Goal: Transaction & Acquisition: Purchase product/service

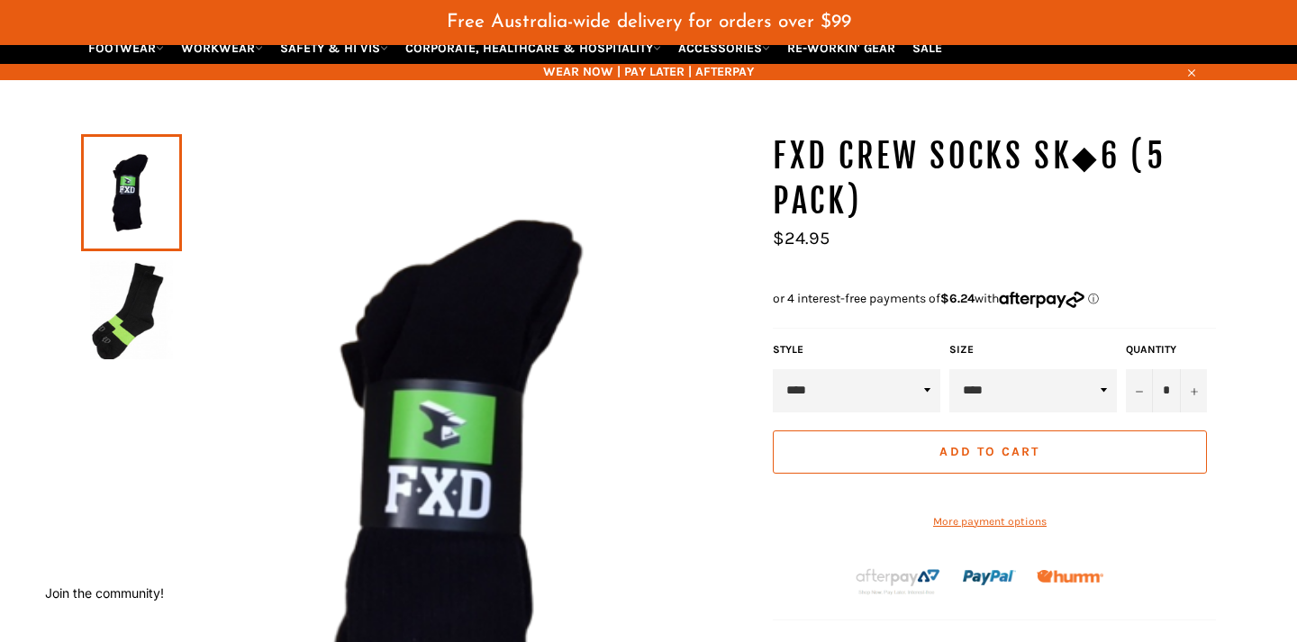
scroll to position [173, 0]
click at [131, 188] on link at bounding box center [131, 192] width 101 height 117
click at [132, 330] on img at bounding box center [131, 309] width 83 height 99
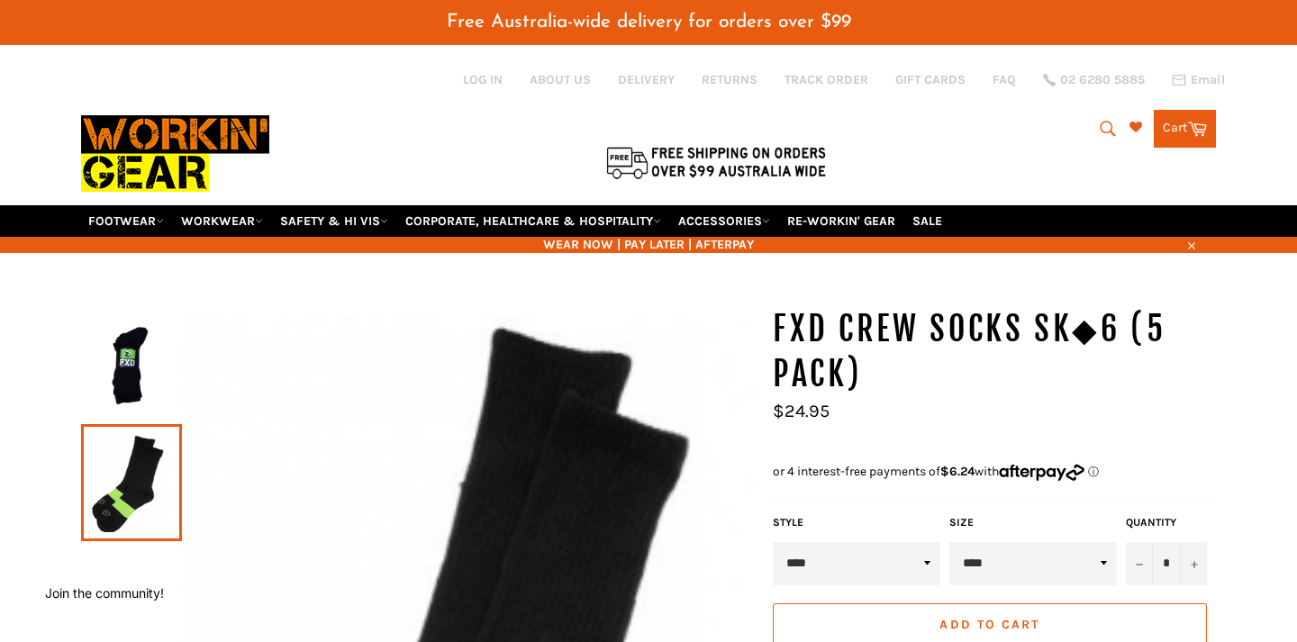
scroll to position [0, 0]
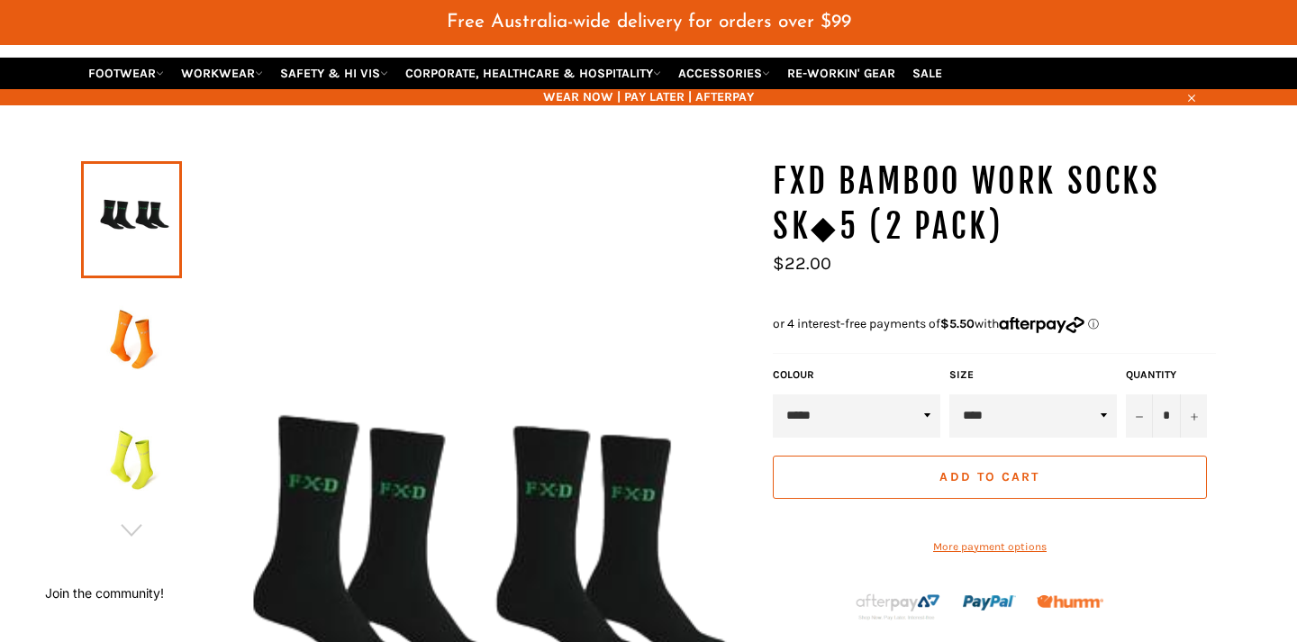
scroll to position [179, 0]
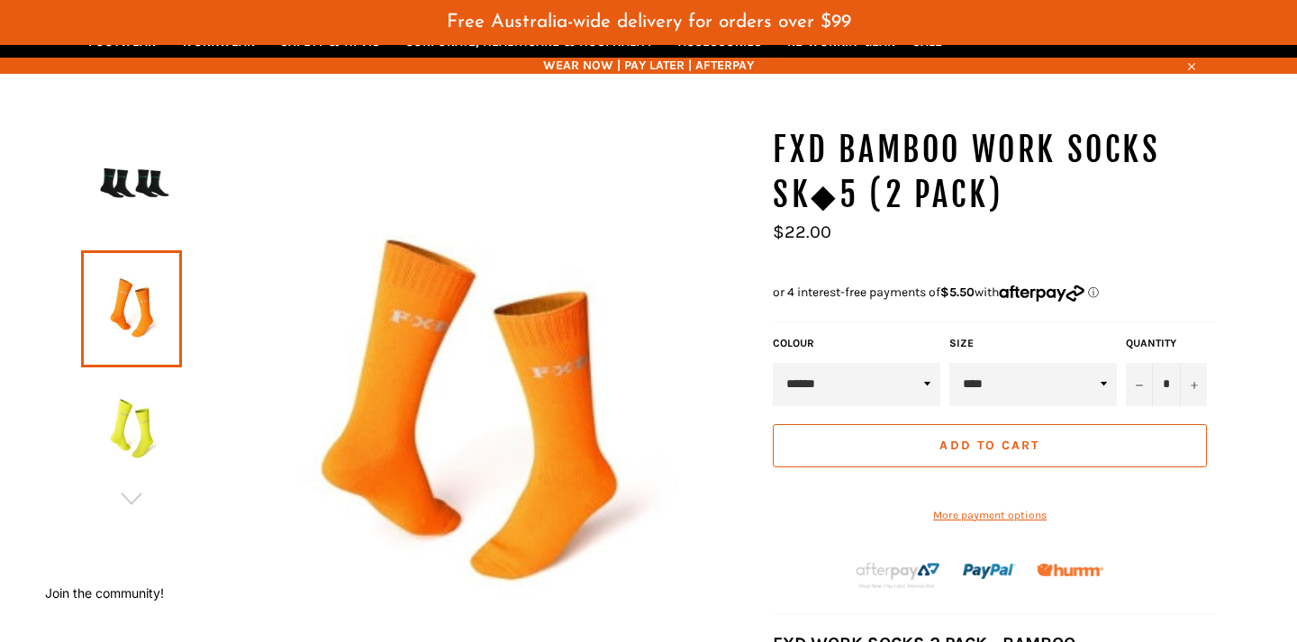
select select "*****"
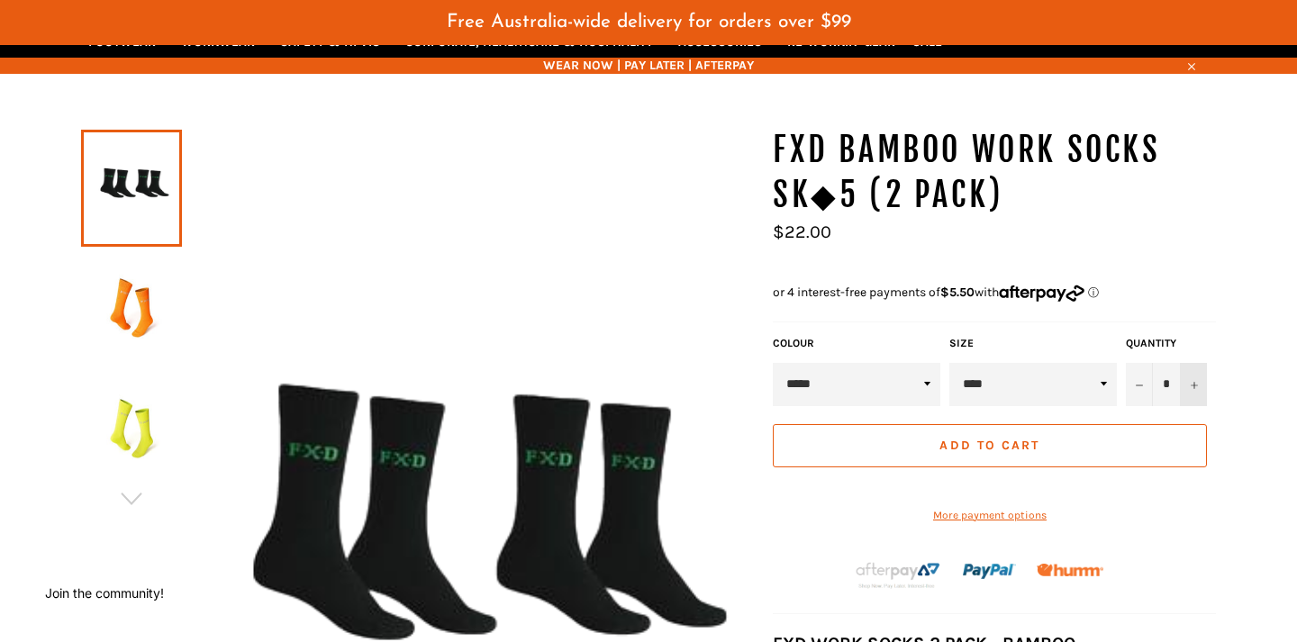
click at [1197, 382] on icon "Increase item quantity by one" at bounding box center [1193, 385] width 7 height 7
type input "*"
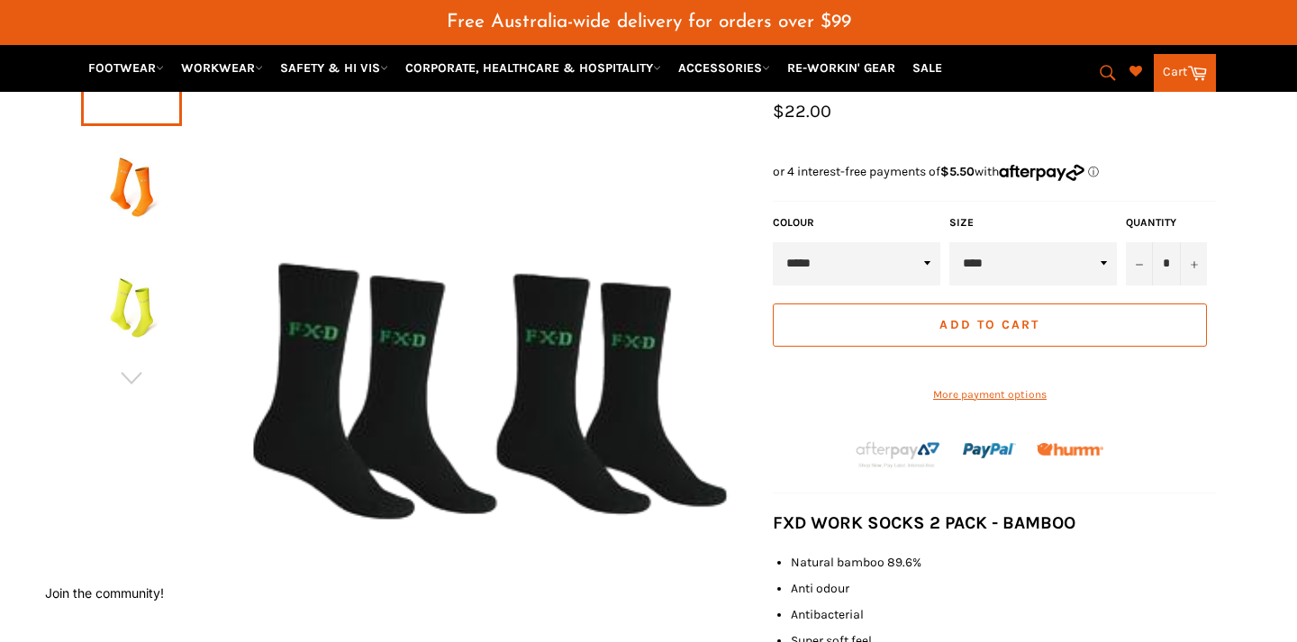
scroll to position [301, 0]
click at [1117, 313] on button "Add to Cart" at bounding box center [990, 324] width 434 height 43
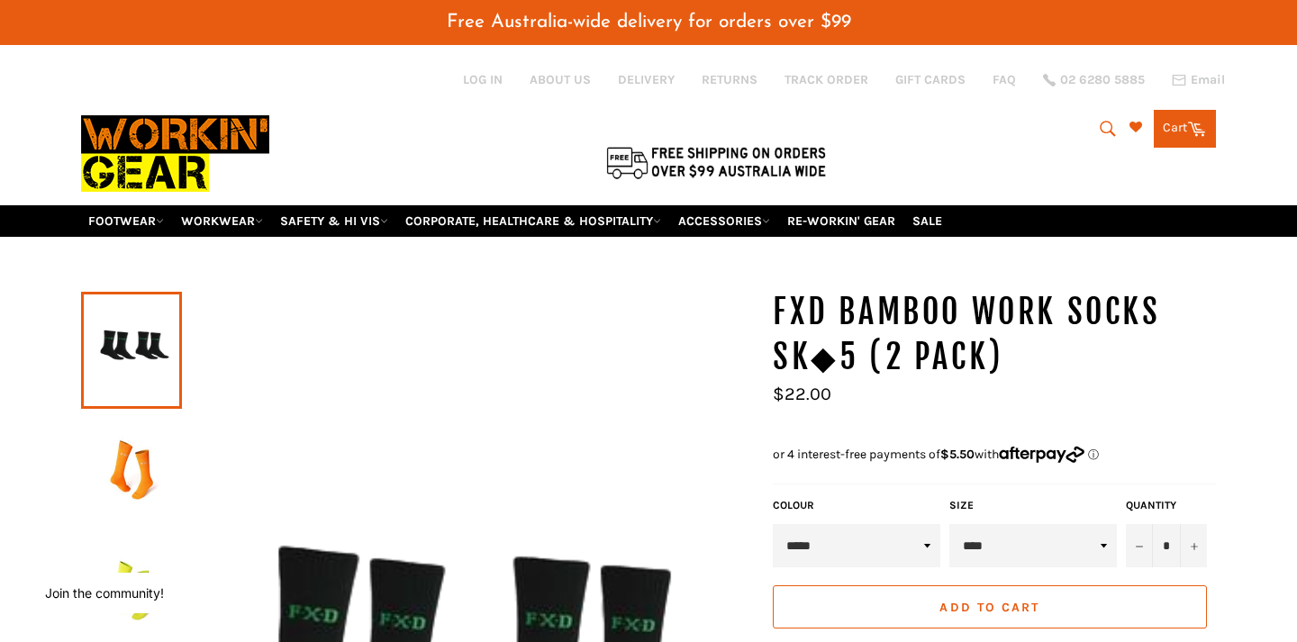
scroll to position [0, 0]
click at [1178, 123] on link "Cart Cart 0 items" at bounding box center [1185, 129] width 62 height 38
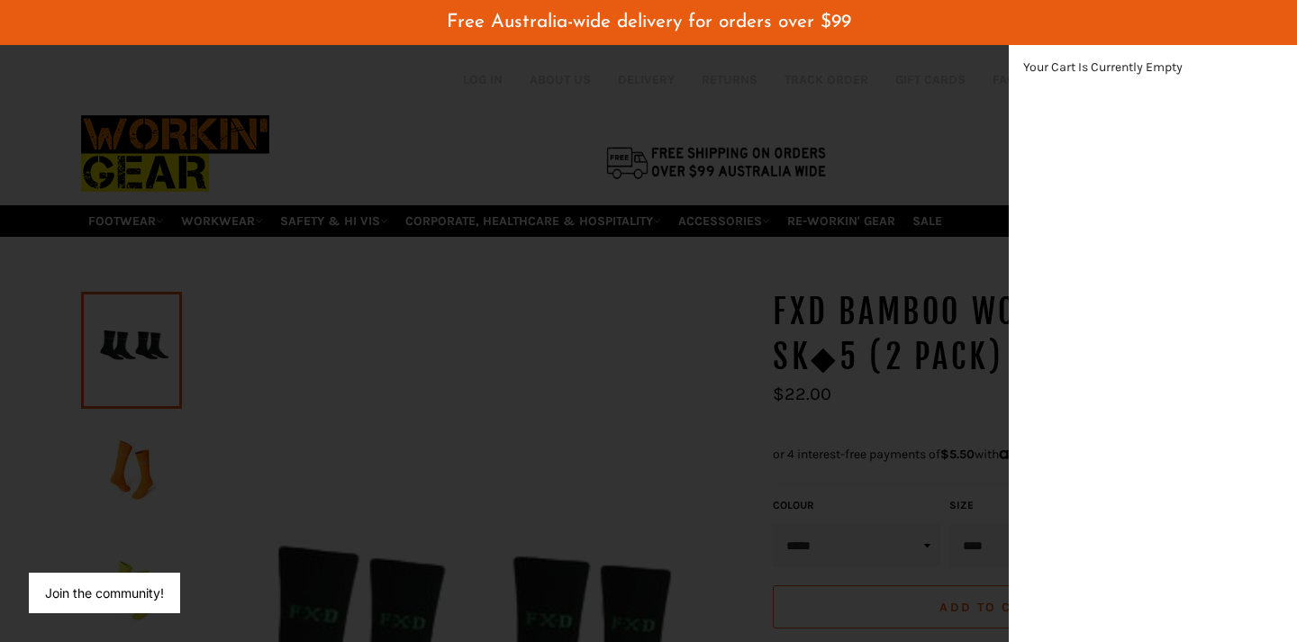
click at [602, 361] on div "modal" at bounding box center [648, 321] width 1297 height 642
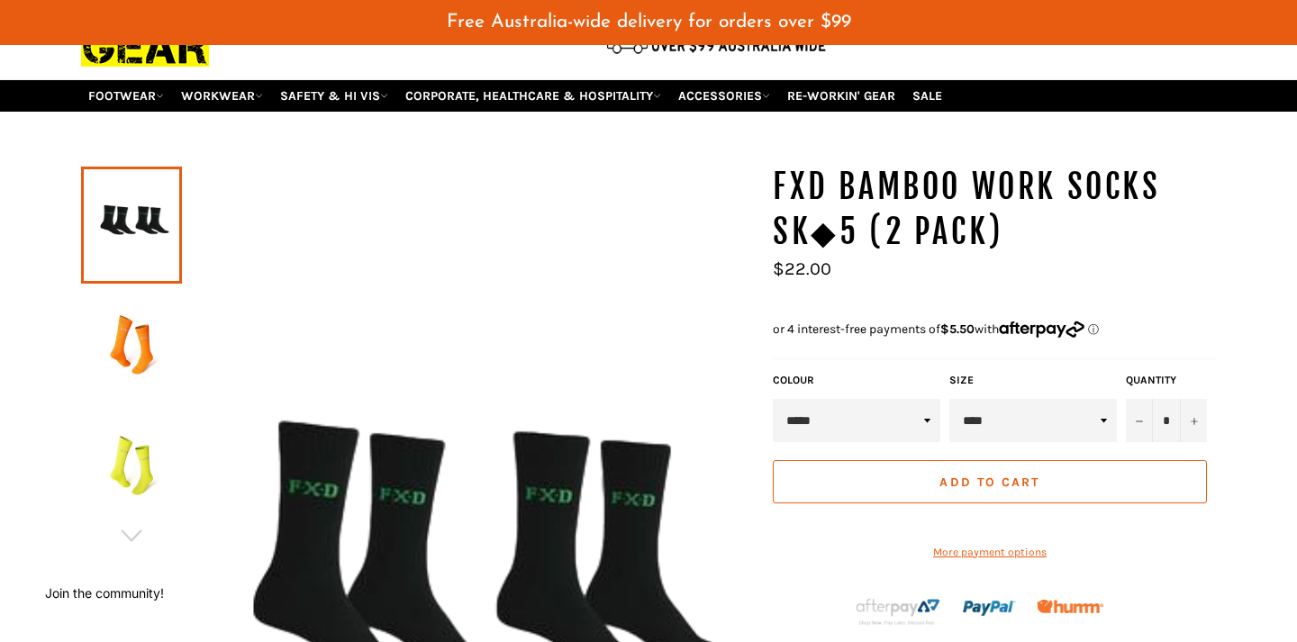
scroll to position [125, 0]
click at [993, 476] on span "Add to Cart" at bounding box center [989, 482] width 100 height 15
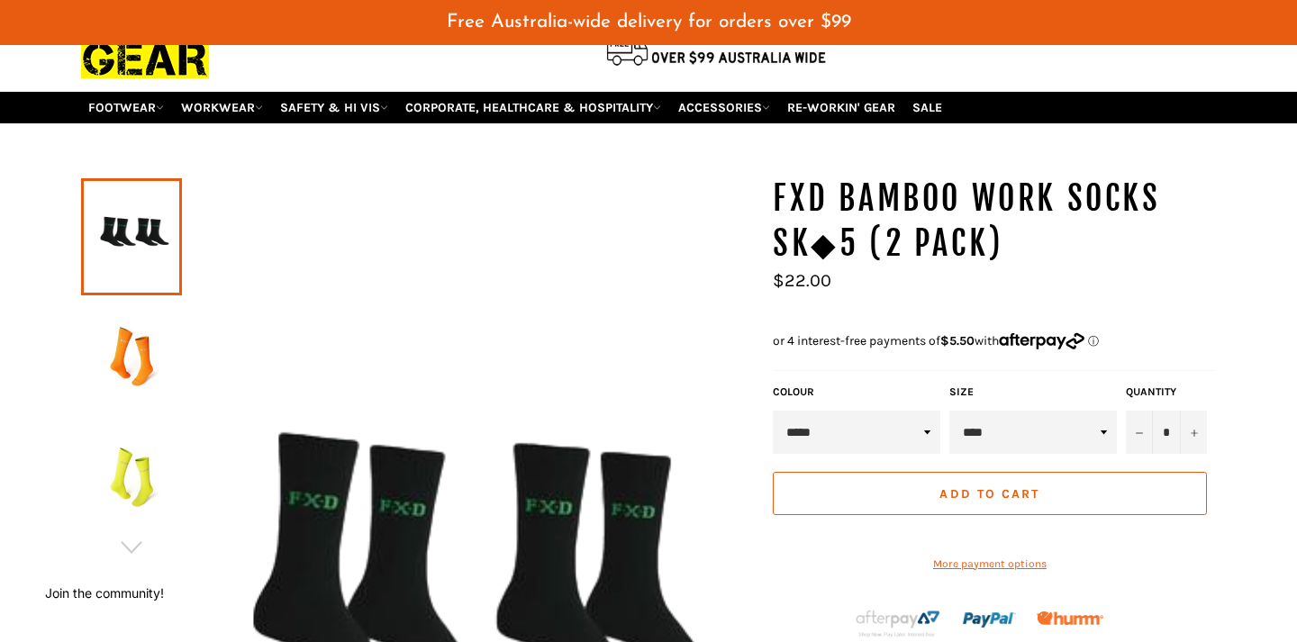
scroll to position [122, 0]
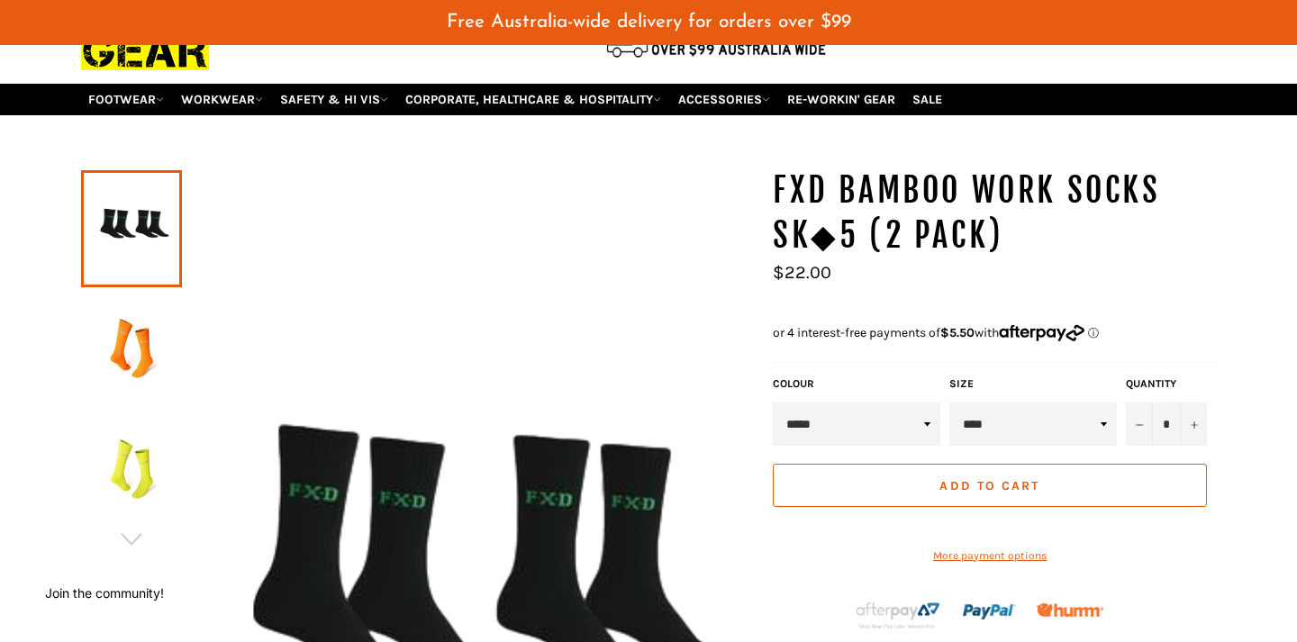
click at [775, 532] on shop-pay-wallet-button at bounding box center [774, 524] width 3 height 15
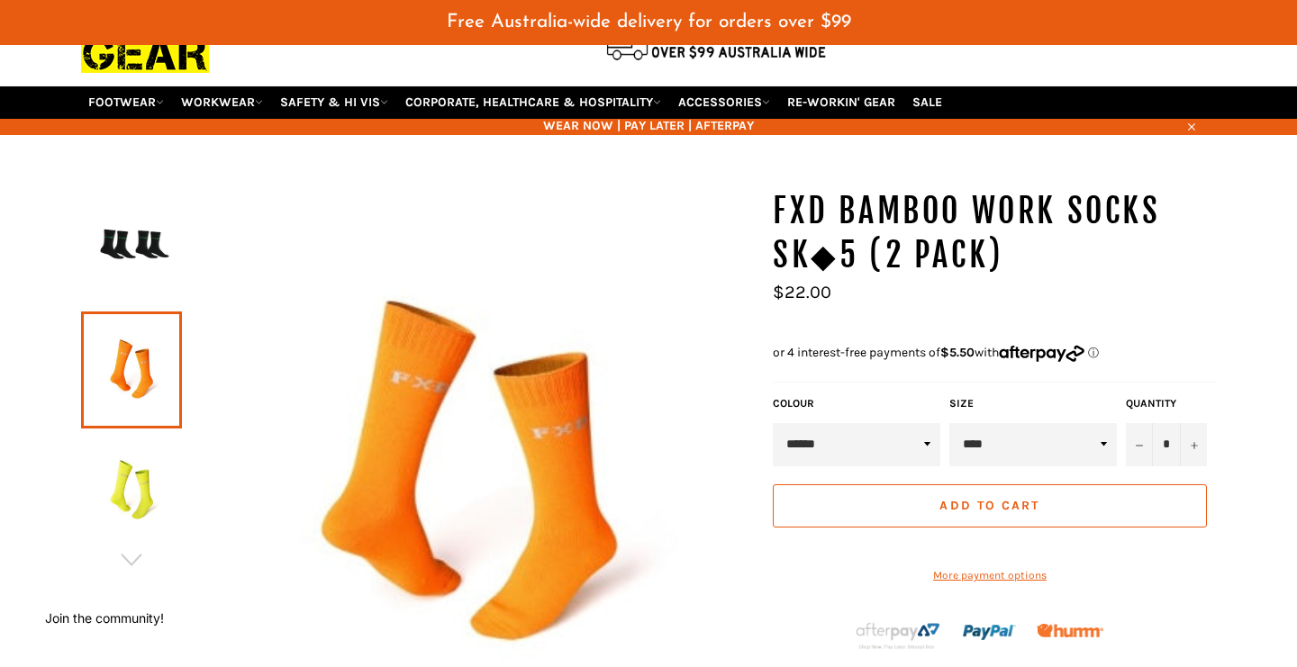
scroll to position [149, 0]
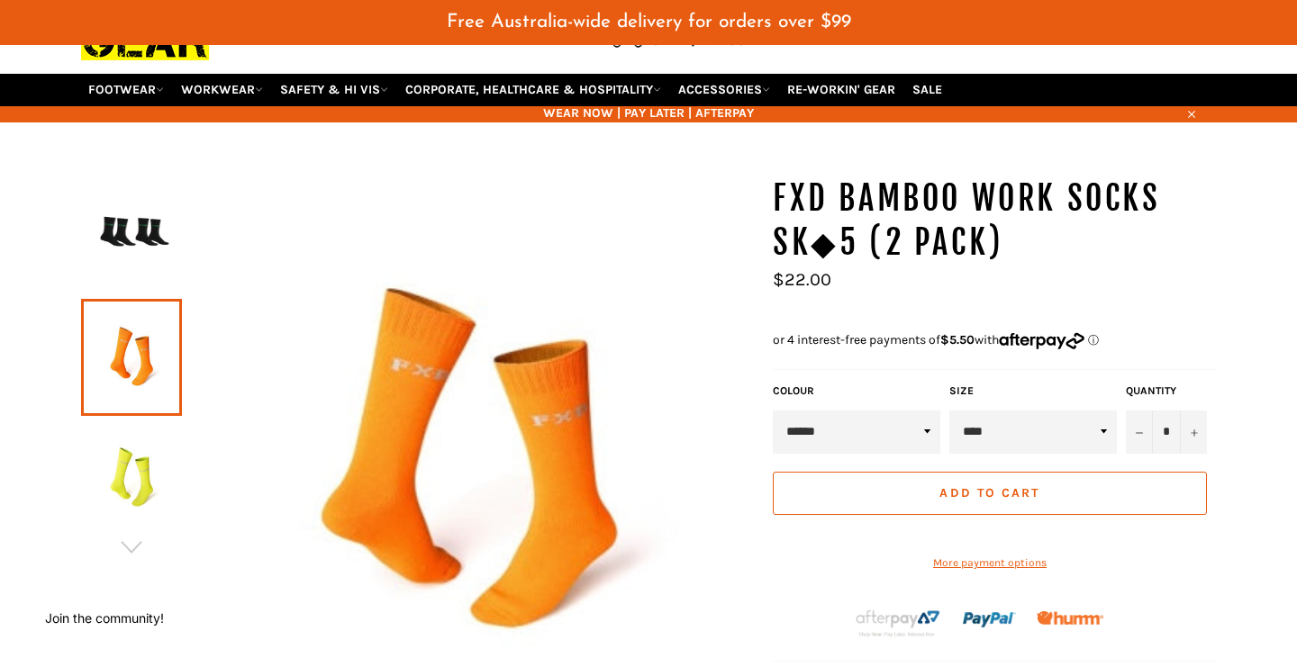
select select "*****"
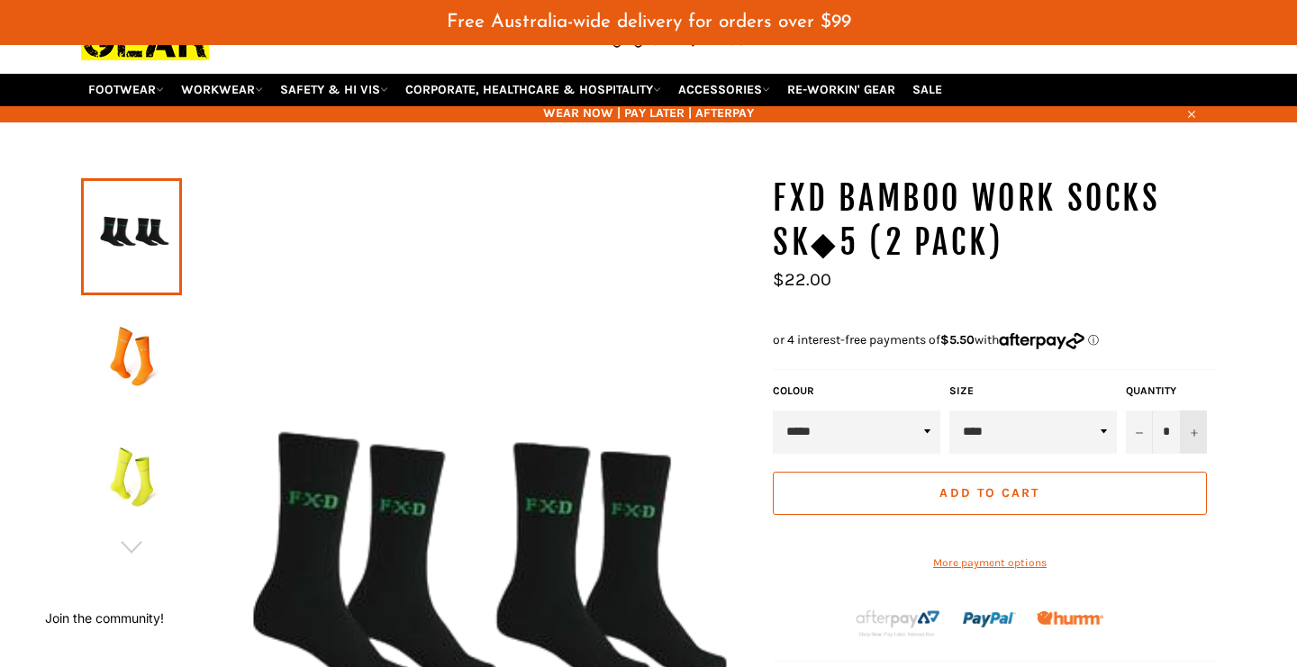
click at [1197, 432] on icon "Increase item quantity by one" at bounding box center [1193, 433] width 7 height 7
type input "*"
click at [1063, 493] on button "Add to Cart" at bounding box center [990, 493] width 434 height 43
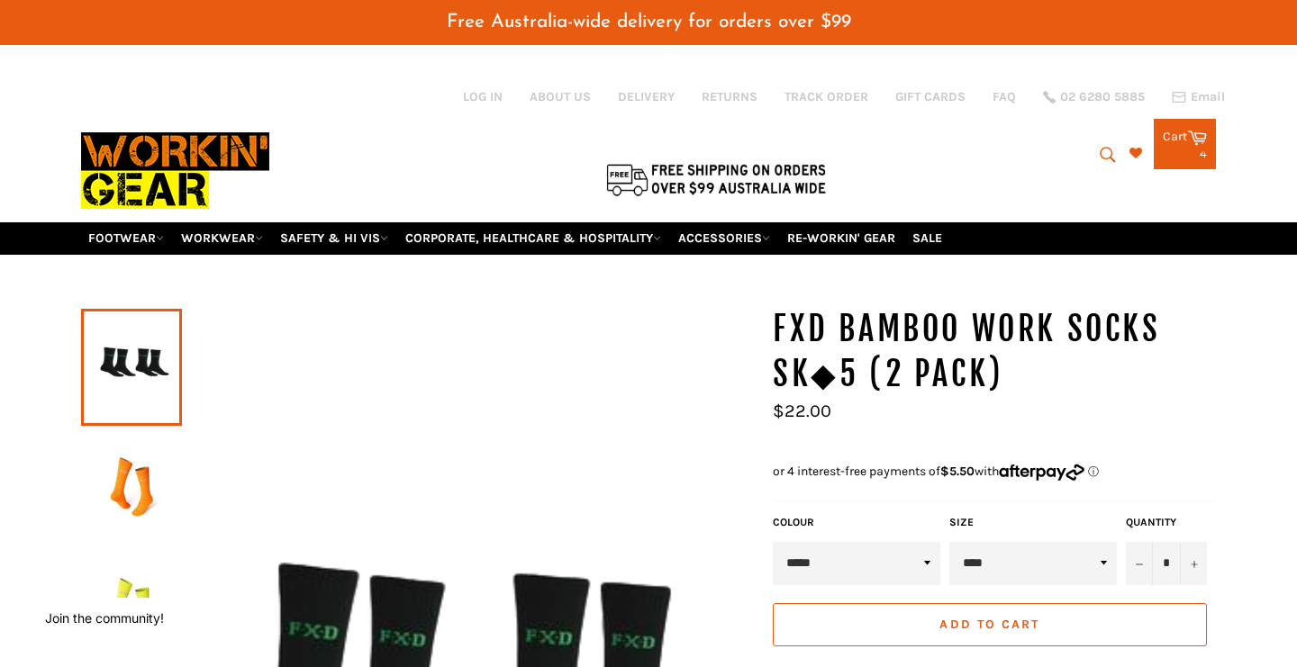
click at [1172, 148] on div "4 items" at bounding box center [1185, 154] width 44 height 13
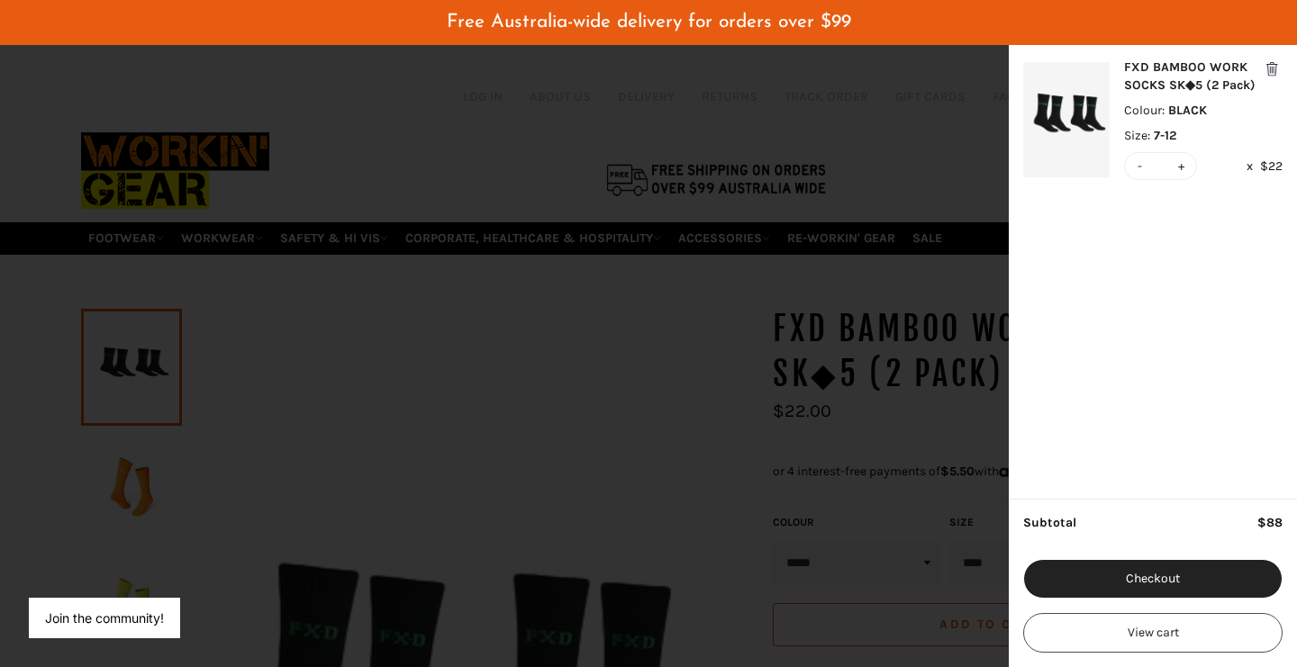
click at [1141, 163] on button "-" at bounding box center [1140, 166] width 13 height 26
click at [1137, 168] on button "-" at bounding box center [1140, 166] width 13 height 26
type input "*"
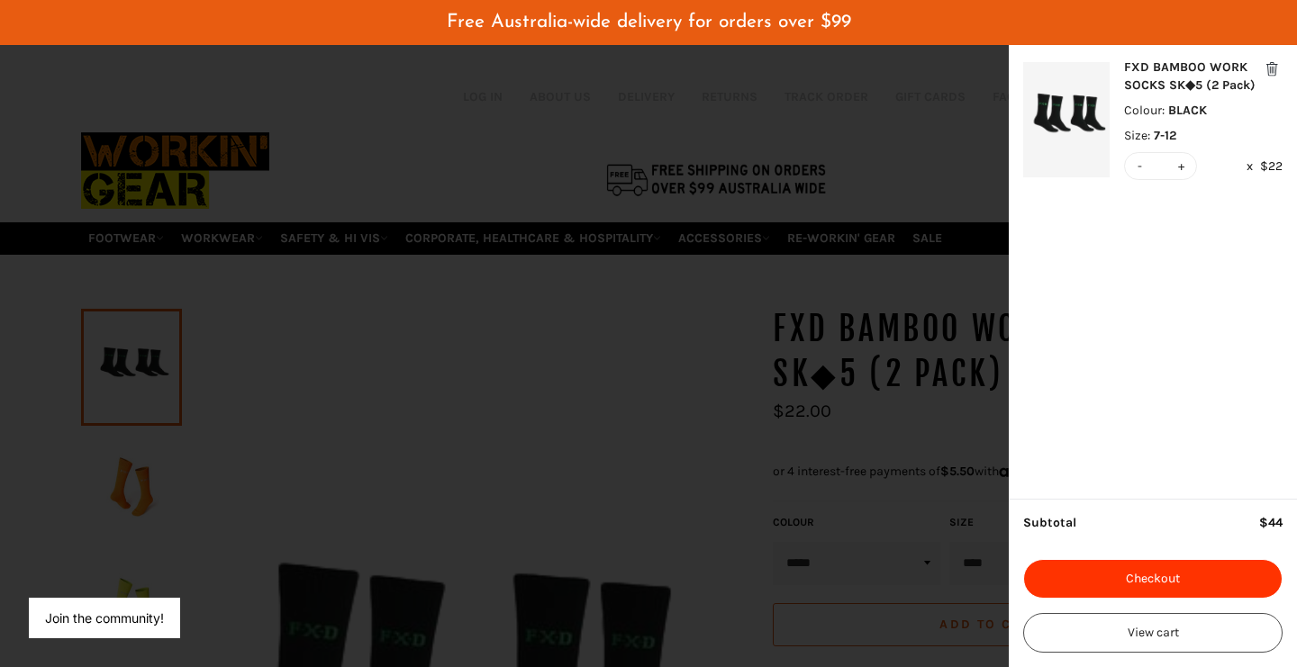
click at [1123, 572] on button "Checkout" at bounding box center [1152, 579] width 259 height 40
